Goal: Information Seeking & Learning: Understand process/instructions

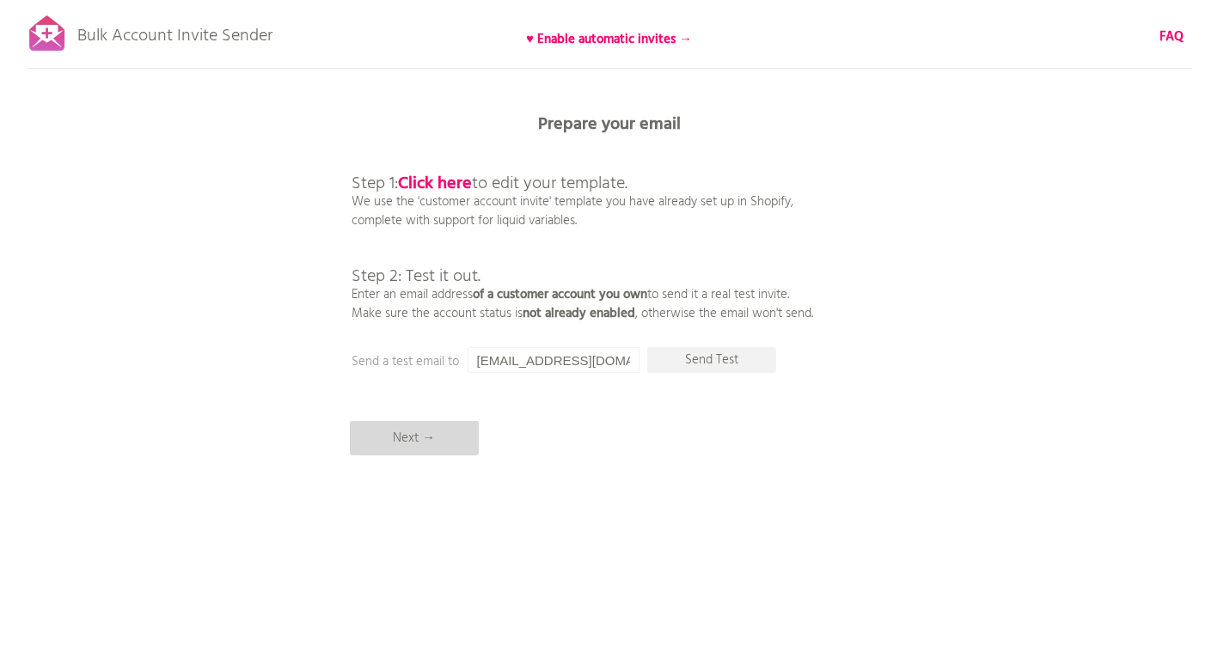
click at [433, 444] on p "Next →" at bounding box center [414, 438] width 129 height 34
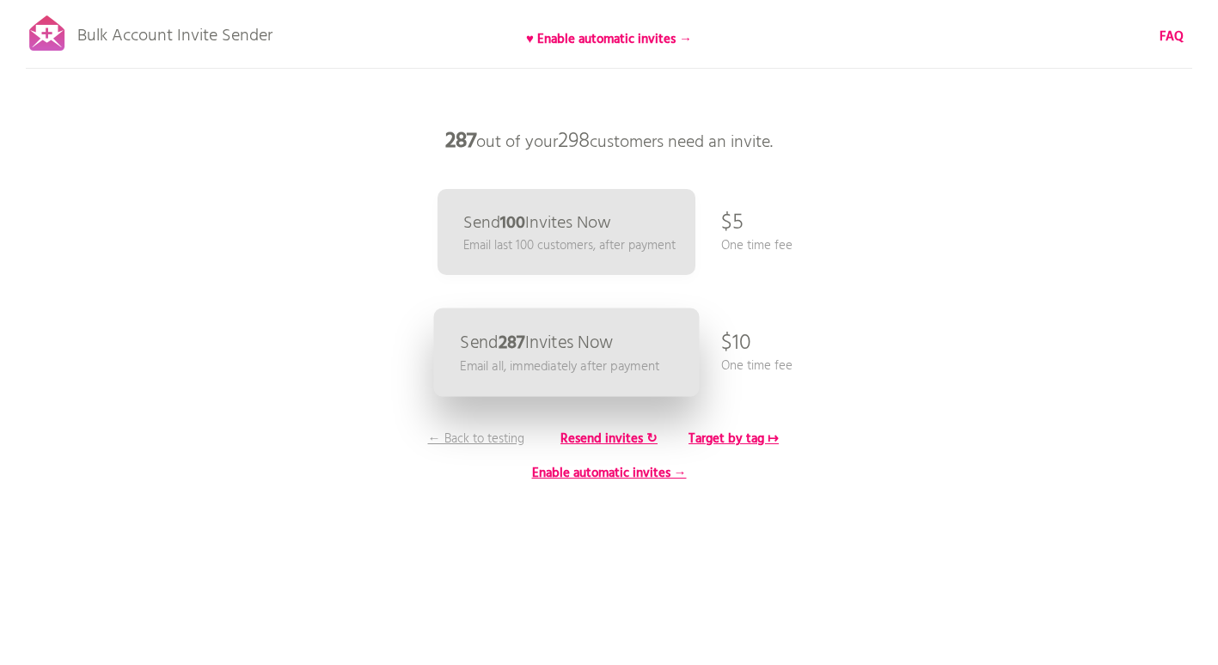
click at [645, 362] on p "Email all, immediately after payment" at bounding box center [559, 367] width 199 height 20
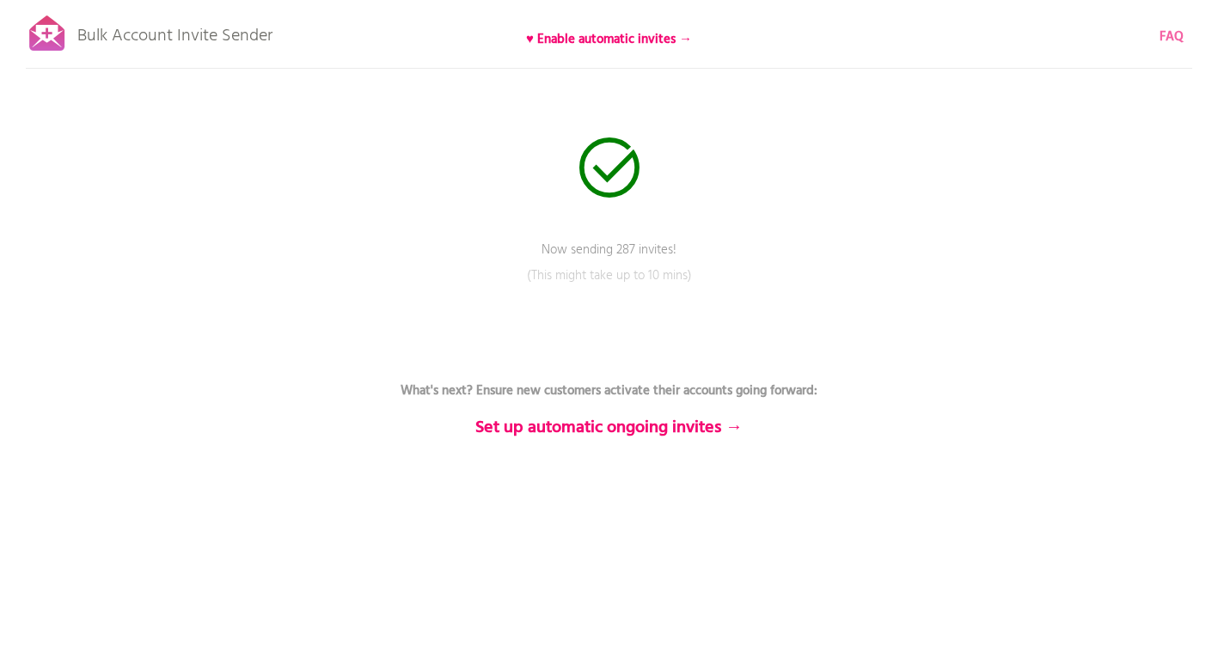
click at [1177, 40] on b "FAQ" at bounding box center [1171, 37] width 24 height 21
